Goal: Check status

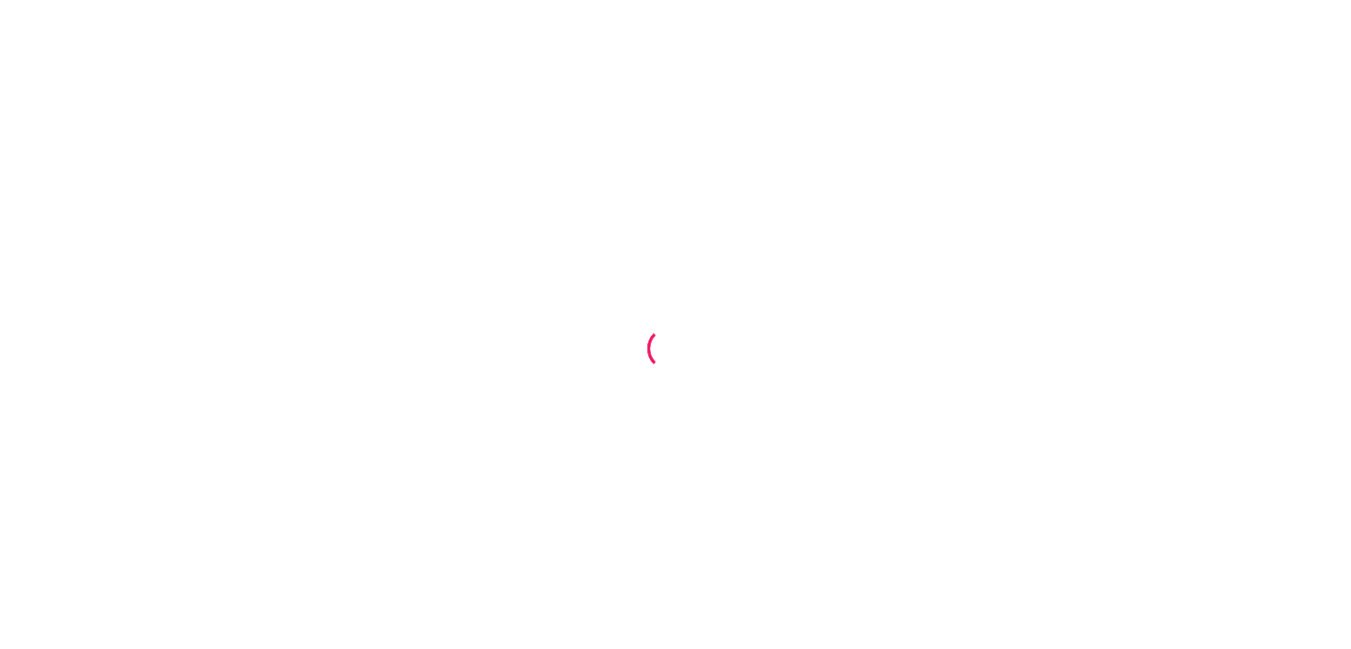
click at [905, 186] on div at bounding box center [675, 324] width 1351 height 649
